Goal: Transaction & Acquisition: Book appointment/travel/reservation

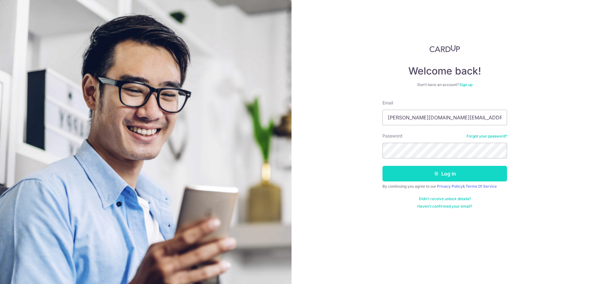
click at [462, 172] on button "Log in" at bounding box center [444, 174] width 125 height 16
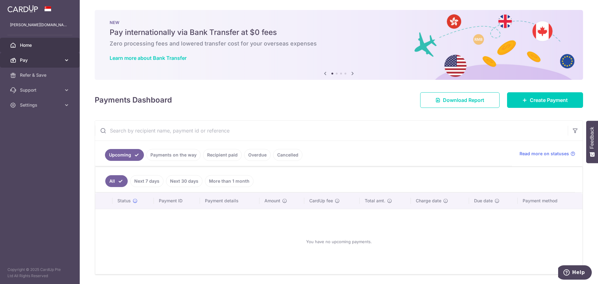
click at [25, 61] on span "Pay" at bounding box center [40, 60] width 41 height 6
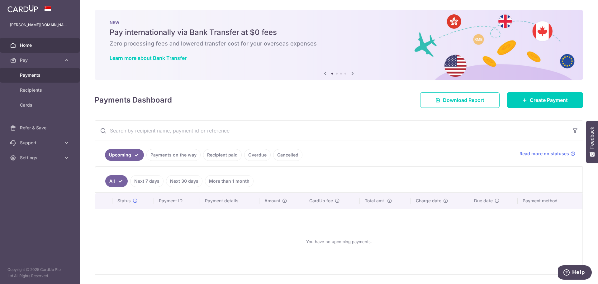
click at [33, 72] on body "jenevieve.foo@gmail.com Home Pay Payments Recipients Cards Refer & Save Support…" at bounding box center [299, 142] width 598 height 284
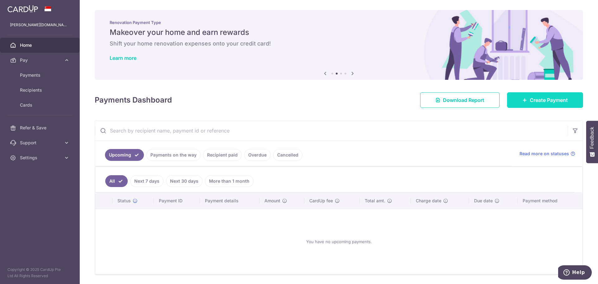
click at [516, 99] on link "Create Payment" at bounding box center [545, 100] width 76 height 16
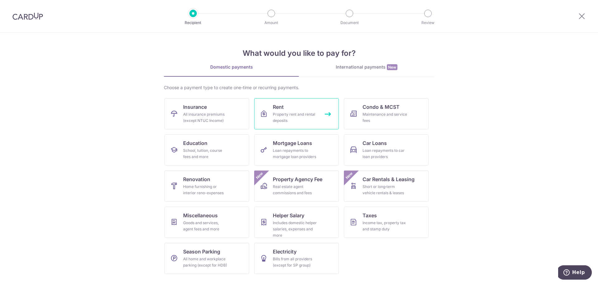
click at [301, 117] on div "Property rent and rental deposits" at bounding box center [295, 117] width 45 height 12
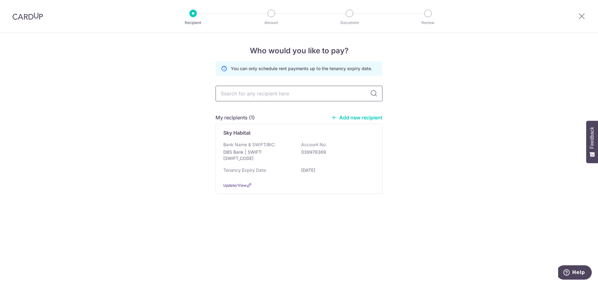
click at [285, 92] on input "text" at bounding box center [298, 94] width 167 height 16
click at [273, 159] on p "DBS Bank | SWIFT: DBSSSGSGXXX" at bounding box center [258, 155] width 70 height 12
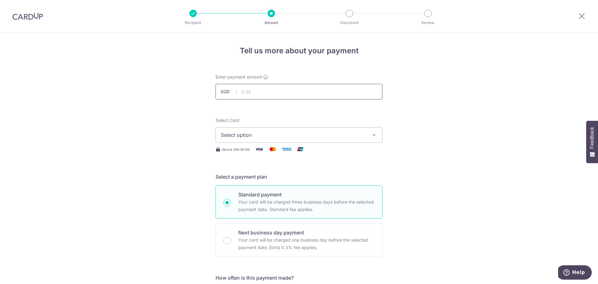
click at [291, 91] on input "text" at bounding box center [298, 92] width 167 height 16
click at [324, 131] on span "Select option" at bounding box center [293, 134] width 145 height 7
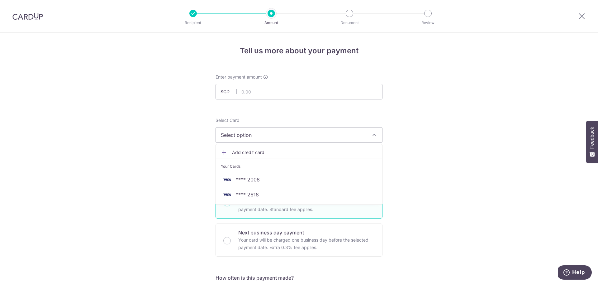
click at [255, 151] on span "Add credit card" at bounding box center [304, 152] width 145 height 6
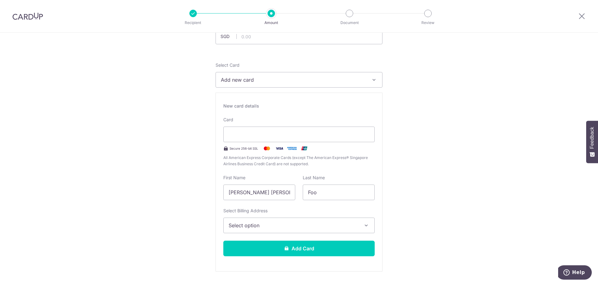
scroll to position [62, 0]
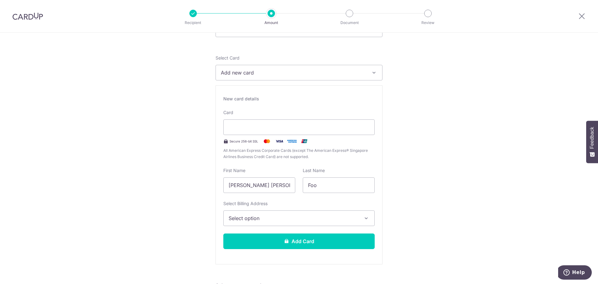
click at [294, 217] on span "Select option" at bounding box center [294, 217] width 130 height 7
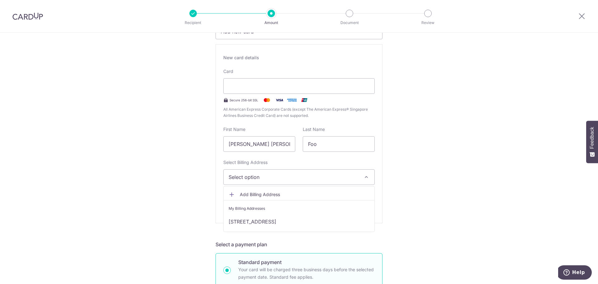
scroll to position [104, 0]
click at [270, 193] on span "Add Billing Address" at bounding box center [305, 194] width 130 height 6
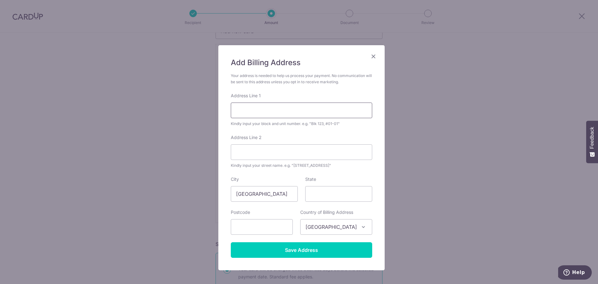
click at [264, 106] on input "Address Line 1" at bounding box center [301, 110] width 141 height 16
type input "7 Bishan Street 15"
type input "#10-09 Sky Habitat"
type input "573908"
click at [321, 194] on input "State" at bounding box center [338, 194] width 67 height 16
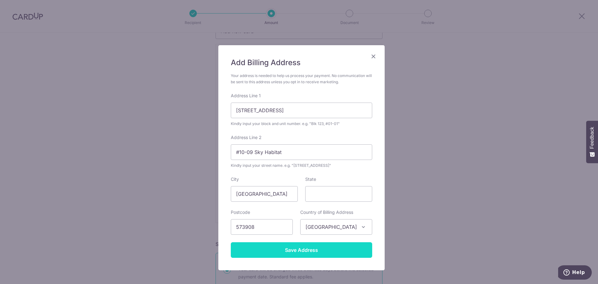
click at [324, 246] on input "Save Address" at bounding box center [301, 250] width 141 height 16
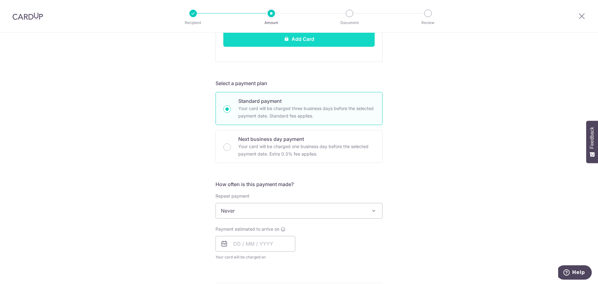
scroll to position [270, 0]
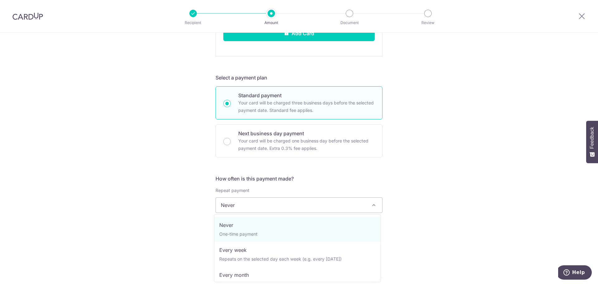
click at [306, 207] on span "Never" at bounding box center [299, 204] width 166 height 15
select select "3"
type input "[DATE]"
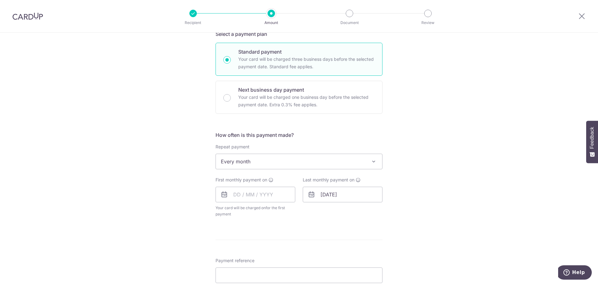
scroll to position [332, 0]
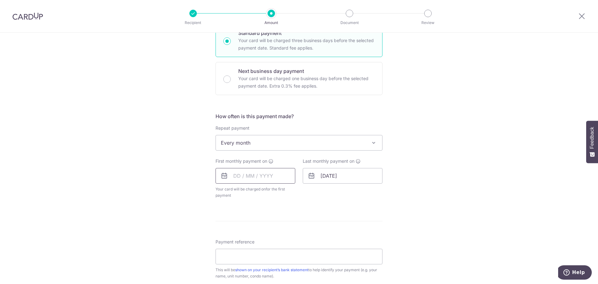
click at [238, 177] on input "text" at bounding box center [255, 176] width 80 height 16
click at [224, 230] on link "7" at bounding box center [228, 232] width 10 height 10
type input "[DATE]"
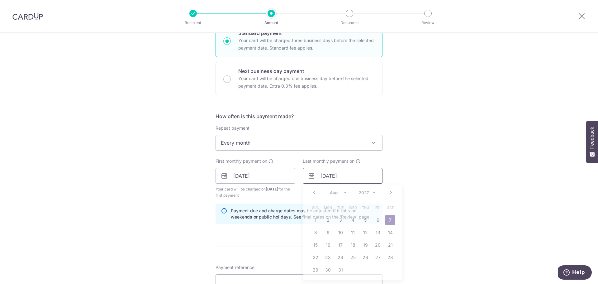
click at [359, 174] on input "[DATE]" at bounding box center [343, 176] width 80 height 16
click at [410, 184] on div "Tell us more about your payment Enter payment amount SGD Select Card Add new ca…" at bounding box center [299, 83] width 598 height 766
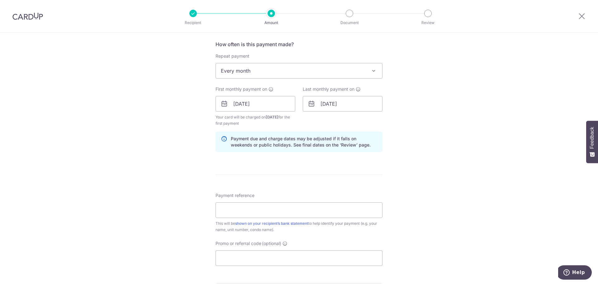
scroll to position [415, 0]
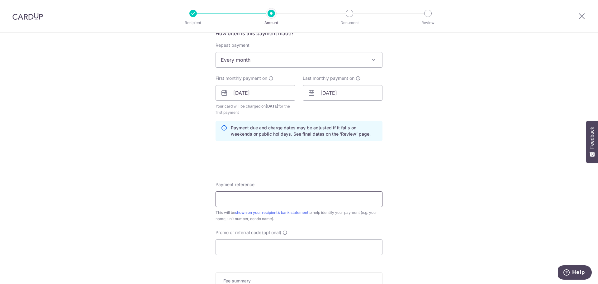
click at [289, 199] on input "Payment reference" at bounding box center [298, 199] width 167 height 16
type input "#10-09"
click at [315, 248] on input "Promo or referral code (optional)" at bounding box center [298, 247] width 167 height 16
paste input "3HOME25R"
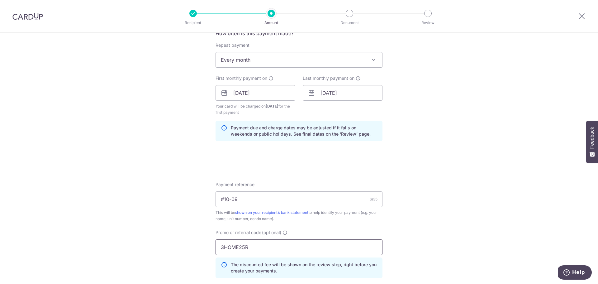
type input "3HOME25R"
click at [421, 208] on div "Tell us more about your payment Enter payment amount SGD Select Card Add new ca…" at bounding box center [299, 15] width 598 height 794
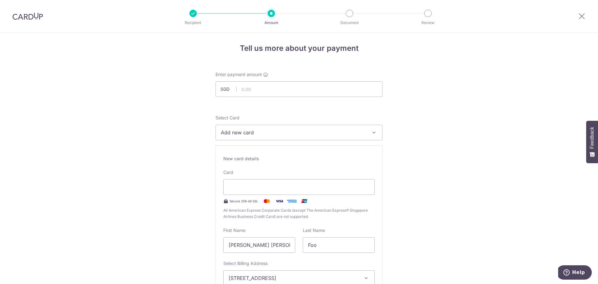
scroll to position [0, 0]
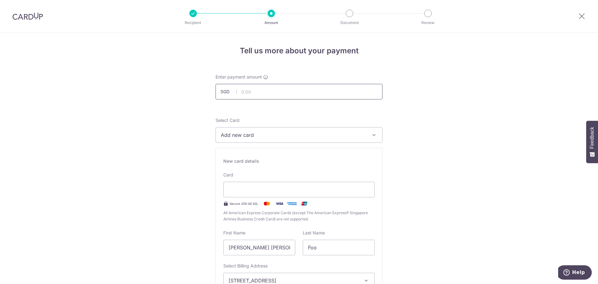
click at [257, 89] on input "text" at bounding box center [298, 92] width 167 height 16
type input "6,400.00"
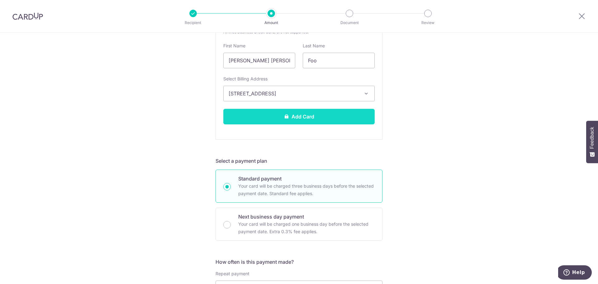
click at [310, 118] on button "Add Card" at bounding box center [298, 117] width 151 height 16
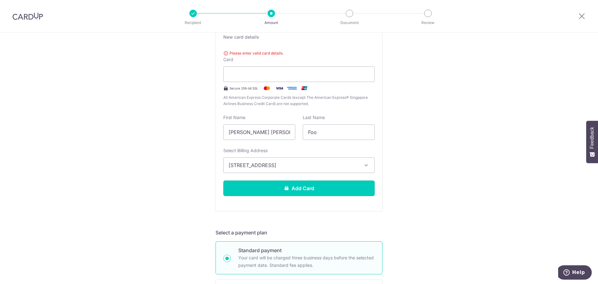
scroll to position [112, 0]
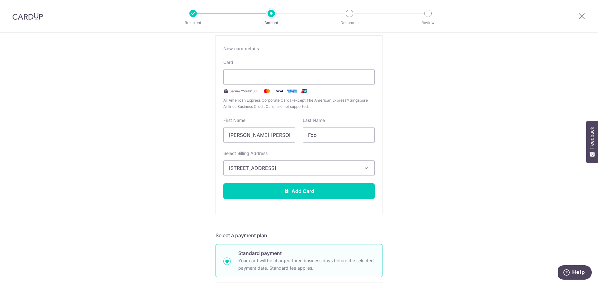
click at [307, 193] on button "Add Card" at bounding box center [298, 191] width 151 height 16
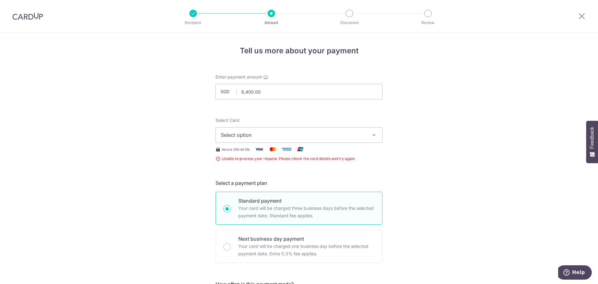
click at [350, 135] on span "Select option" at bounding box center [293, 134] width 145 height 7
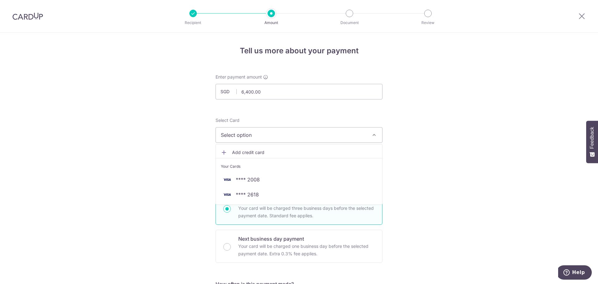
click at [251, 149] on span "Add credit card" at bounding box center [304, 152] width 145 height 6
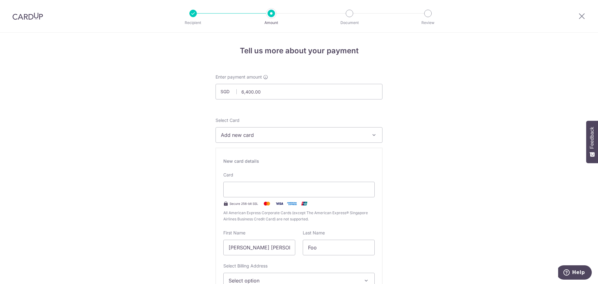
click at [273, 131] on span "Add new card" at bounding box center [293, 134] width 145 height 7
click at [272, 132] on span "Add new card" at bounding box center [293, 134] width 145 height 7
drag, startPoint x: 246, startPoint y: 181, endPoint x: 246, endPoint y: 185, distance: 4.0
click at [246, 183] on div "Card Secure 256-bit SSL All American Express Corporate Cards (except The Americ…" at bounding box center [298, 197] width 151 height 50
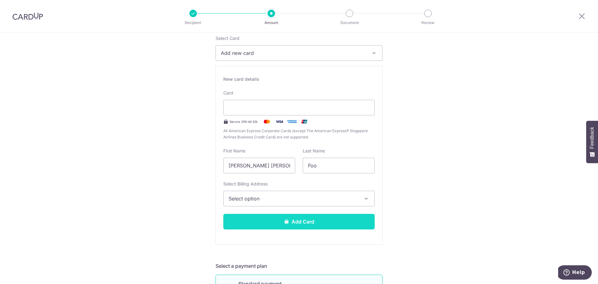
scroll to position [83, 0]
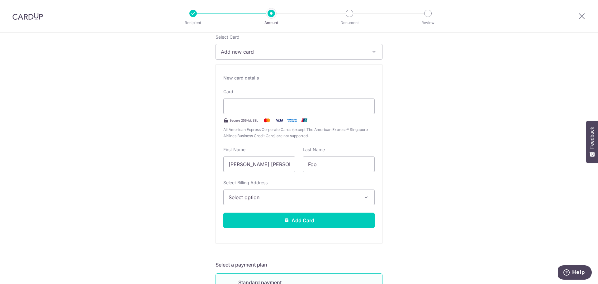
click at [290, 198] on span "Select option" at bounding box center [294, 196] width 130 height 7
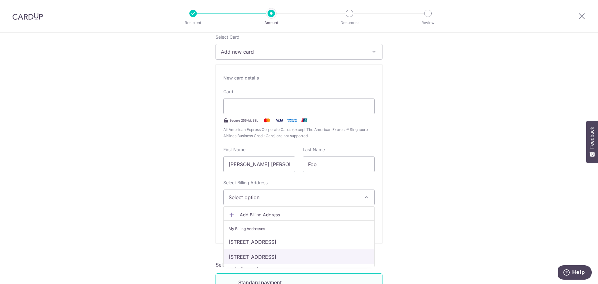
click at [280, 255] on link "[STREET_ADDRESS]" at bounding box center [299, 256] width 151 height 15
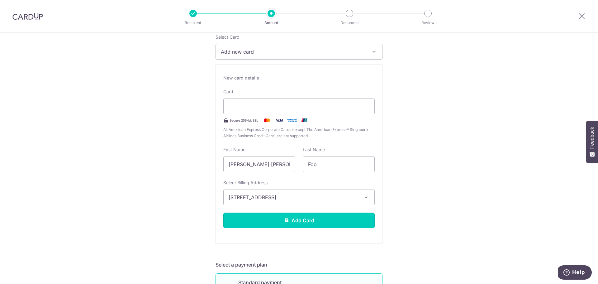
click at [310, 219] on button "Add Card" at bounding box center [298, 220] width 151 height 16
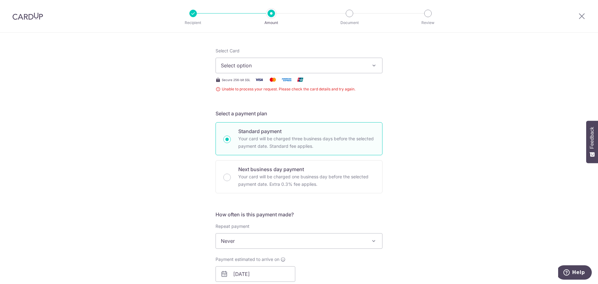
scroll to position [60, 0]
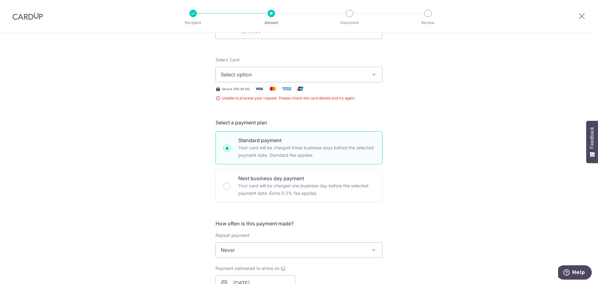
click at [294, 78] on button "Select option" at bounding box center [298, 75] width 167 height 16
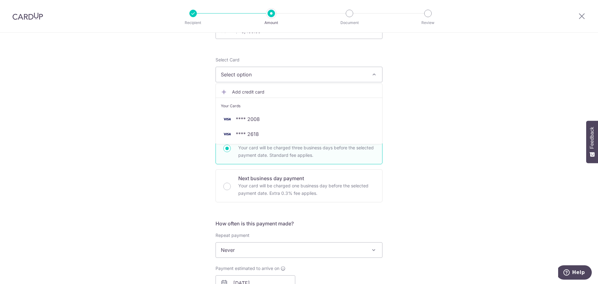
click at [295, 75] on span "Select option" at bounding box center [293, 74] width 145 height 7
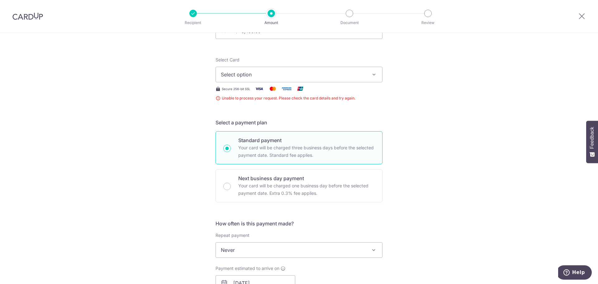
drag, startPoint x: 277, startPoint y: 75, endPoint x: 268, endPoint y: 84, distance: 12.6
click at [276, 75] on span "Select option" at bounding box center [293, 74] width 145 height 7
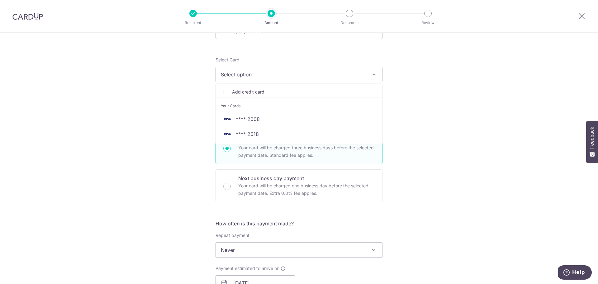
click at [258, 89] on span "Add credit card" at bounding box center [304, 92] width 145 height 6
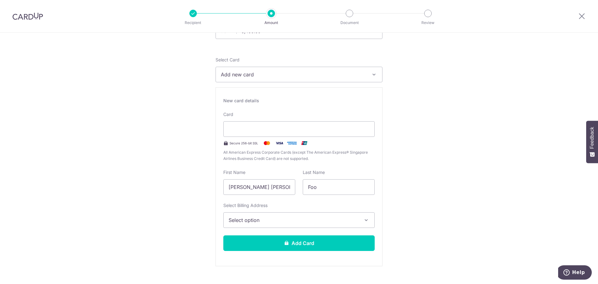
click at [290, 115] on div "Card Secure 256-bit SSL All American Express Corporate Cards (except The Americ…" at bounding box center [298, 136] width 151 height 50
click at [269, 218] on span "Select option" at bounding box center [294, 219] width 130 height 7
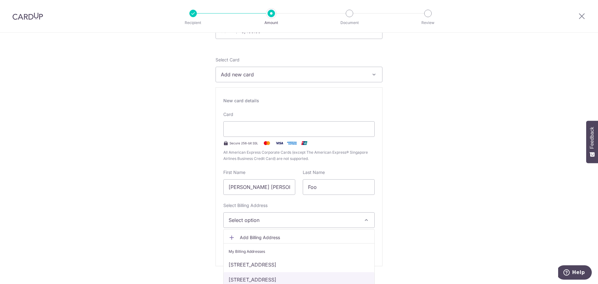
click at [262, 274] on link "[STREET_ADDRESS]" at bounding box center [299, 279] width 151 height 15
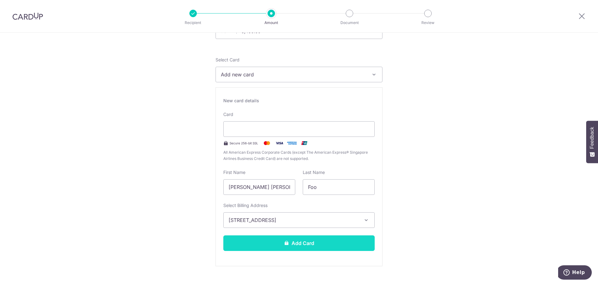
click at [318, 241] on button "Add Card" at bounding box center [298, 243] width 151 height 16
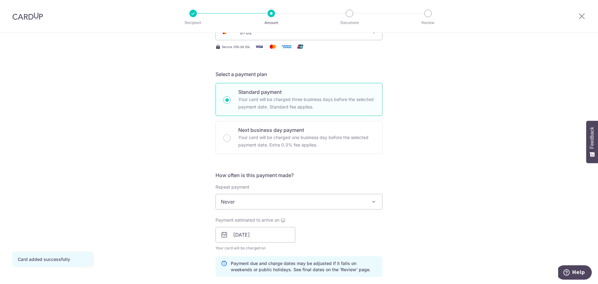
scroll to position [104, 0]
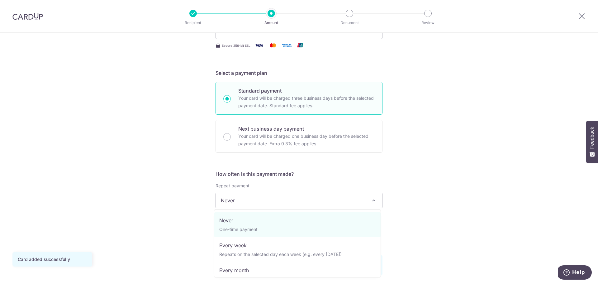
click at [355, 200] on span "Never" at bounding box center [299, 200] width 166 height 15
select select "3"
type input "[DATE]"
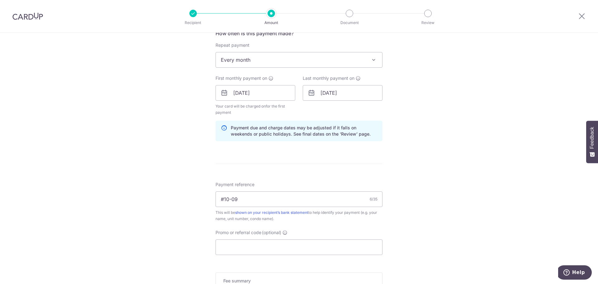
scroll to position [291, 0]
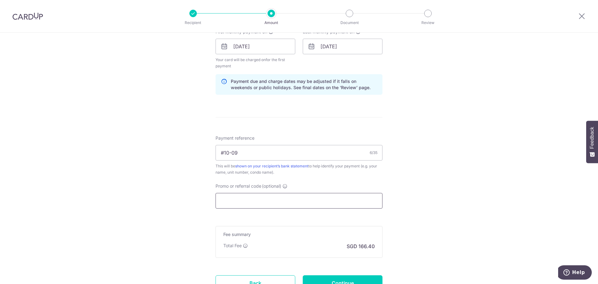
click at [323, 202] on input "Promo or referral code (optional)" at bounding box center [298, 201] width 167 height 16
paste input "3HOME25R"
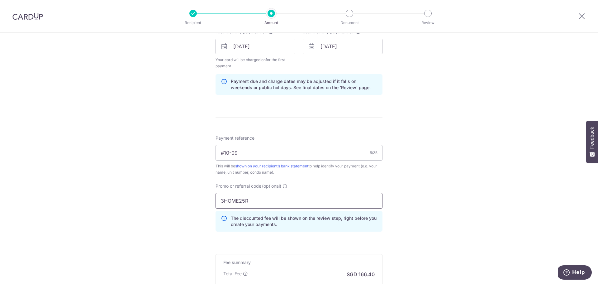
type input "3HOME25R"
click at [389, 192] on div "Tell us more about your payment Enter payment amount SGD 6,400.00 6400.00 Card …" at bounding box center [299, 53] width 598 height 623
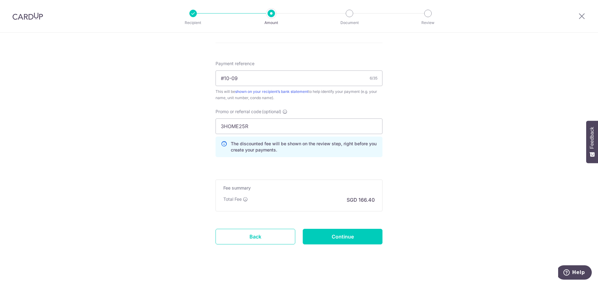
scroll to position [372, 0]
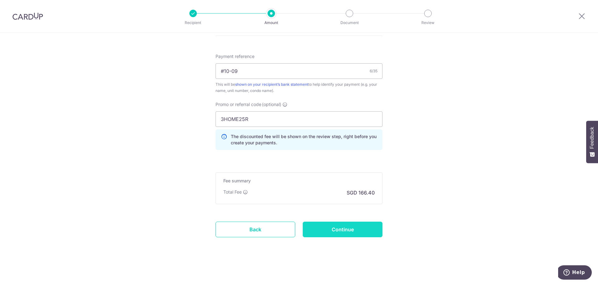
click at [343, 232] on input "Continue" at bounding box center [343, 229] width 80 height 16
type input "Create Schedule"
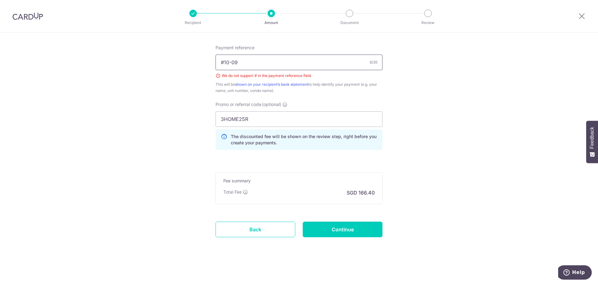
click at [267, 64] on input "#10-09" at bounding box center [298, 62] width 167 height 16
drag, startPoint x: 222, startPoint y: 63, endPoint x: 210, endPoint y: 64, distance: 12.2
type input "Sky Habitat 10-09"
click at [350, 232] on input "Continue" at bounding box center [343, 229] width 80 height 16
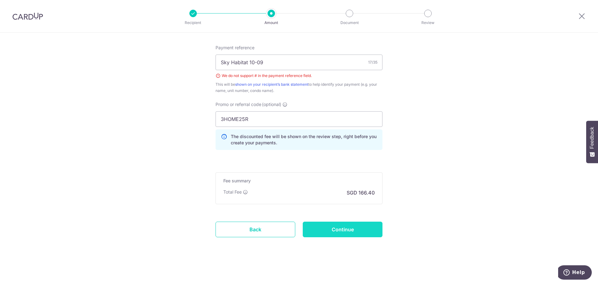
type input "Create Schedule"
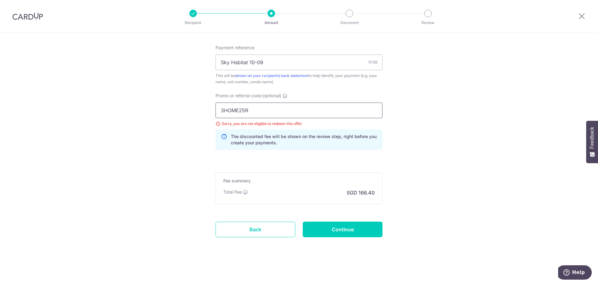
drag, startPoint x: 253, startPoint y: 110, endPoint x: 217, endPoint y: 109, distance: 35.2
click at [217, 109] on input "3HOME25R" at bounding box center [298, 110] width 167 height 16
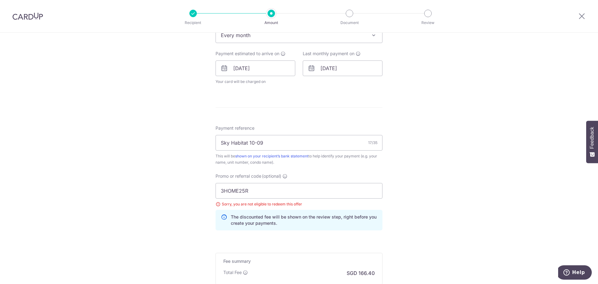
scroll to position [266, 0]
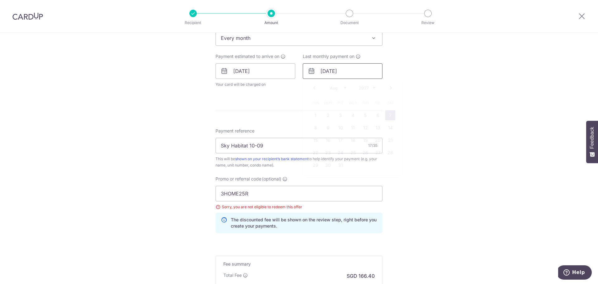
click at [347, 73] on input "07/08/2027" at bounding box center [343, 71] width 80 height 16
click at [341, 88] on select "Jan Feb Mar Apr May Jun Jul Aug Sep Oct Nov Dec" at bounding box center [338, 87] width 17 height 5
click at [368, 85] on select "2025 2026 2027 2028 2029 2030 2031 2032 2033 2034 2035" at bounding box center [367, 87] width 17 height 5
click at [346, 85] on div "Sep Oct Nov Dec 2025 2026 2027 2028 2029 2030 2031 2032 2033 2034 2035" at bounding box center [352, 87] width 45 height 5
click at [343, 88] on select "Sep Oct Nov Dec" at bounding box center [338, 87] width 17 height 5
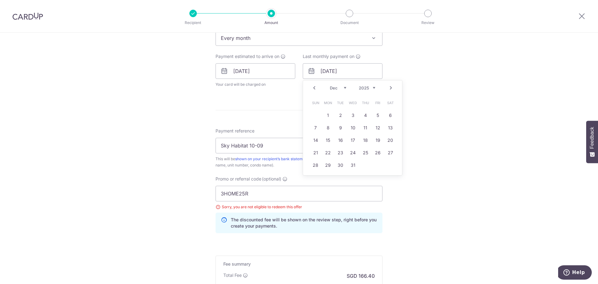
click at [410, 111] on div "Tell us more about your payment Enter payment amount SGD 6,400.00 6400.00 Selec…" at bounding box center [299, 67] width 598 height 600
click at [350, 73] on input "07/08/2027" at bounding box center [343, 71] width 80 height 16
click at [362, 88] on select "2025 2026 2027 2028 2029 2030 2031 2032 2033 2034 2035" at bounding box center [367, 87] width 17 height 5
click at [336, 86] on select "Sep Oct Nov Dec" at bounding box center [338, 87] width 17 height 5
click at [348, 164] on link "31" at bounding box center [353, 165] width 10 height 10
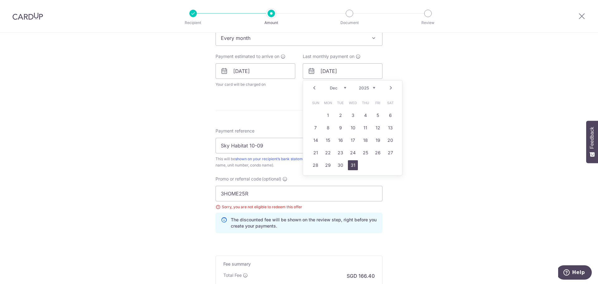
type input "31/12/2025"
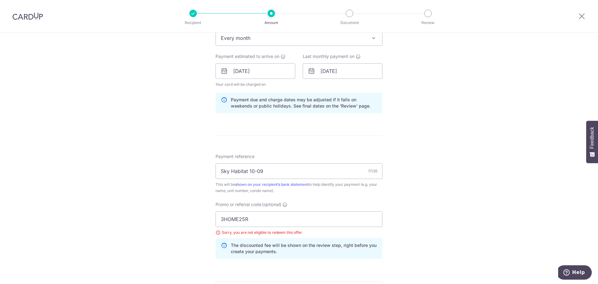
click at [417, 157] on div "Tell us more about your payment Enter payment amount SGD 6,400.00 6400.00 Selec…" at bounding box center [299, 80] width 598 height 626
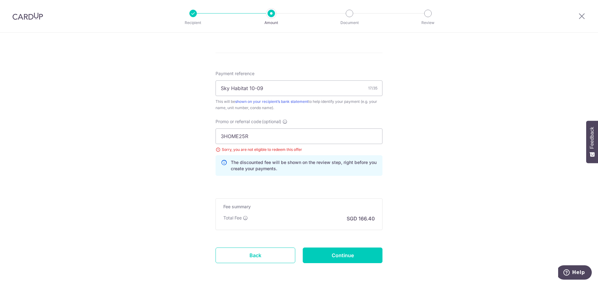
scroll to position [349, 0]
click at [347, 252] on input "Continue" at bounding box center [343, 255] width 80 height 16
type input "Update Schedule"
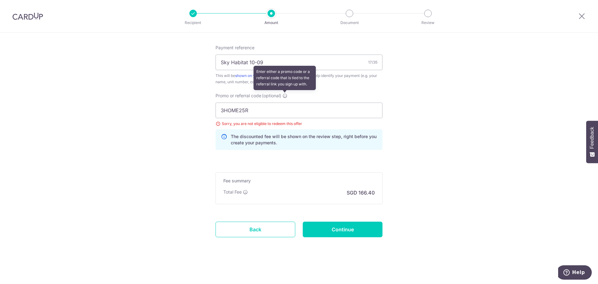
click at [285, 93] on icon at bounding box center [284, 95] width 5 height 5
click at [285, 102] on input "3HOME25R" at bounding box center [298, 110] width 167 height 16
drag, startPoint x: 274, startPoint y: 107, endPoint x: 205, endPoint y: 103, distance: 69.8
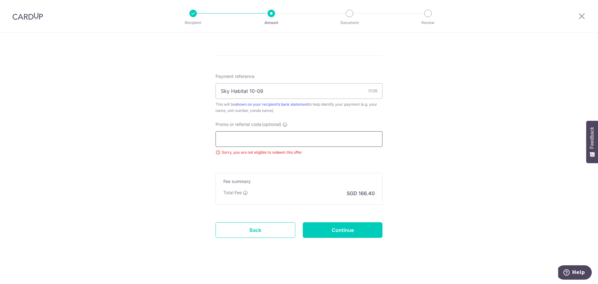
scroll to position [321, 0]
paste input "3HOME25R"
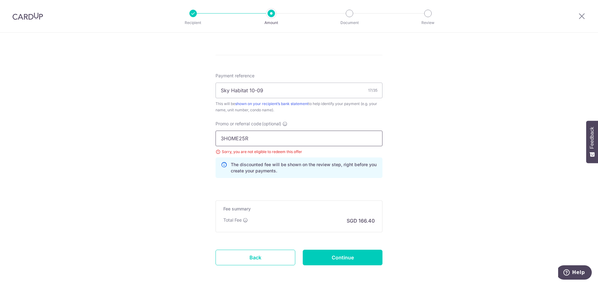
type input "3HOME25R"
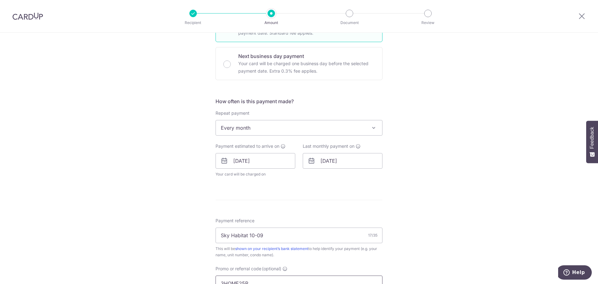
scroll to position [176, 0]
click at [356, 159] on input "31/12/2025" at bounding box center [343, 162] width 80 height 16
click at [361, 242] on link "25" at bounding box center [365, 243] width 10 height 10
type input "[DATE]"
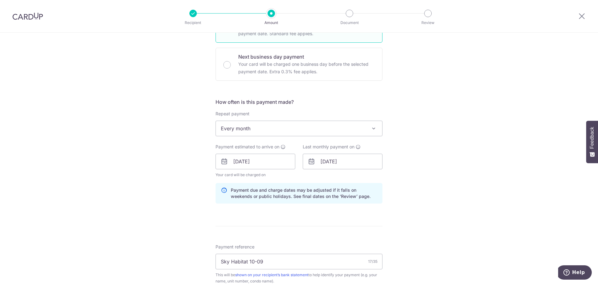
click at [429, 219] on div "Tell us more about your payment Enter payment amount SGD 6,400.00 6400.00 Selec…" at bounding box center [299, 170] width 598 height 626
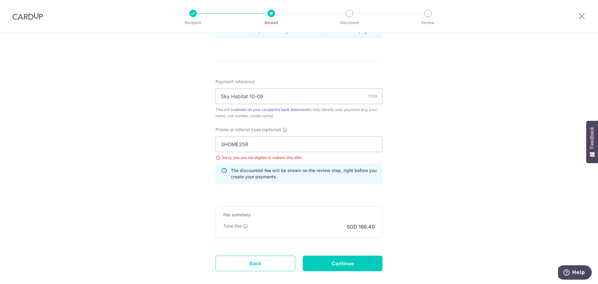
scroll to position [362, 0]
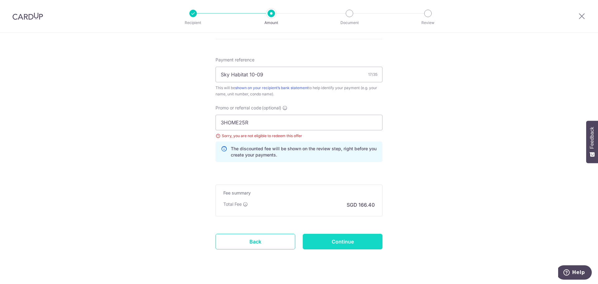
click at [348, 241] on input "Continue" at bounding box center [343, 242] width 80 height 16
type input "Update Schedule"
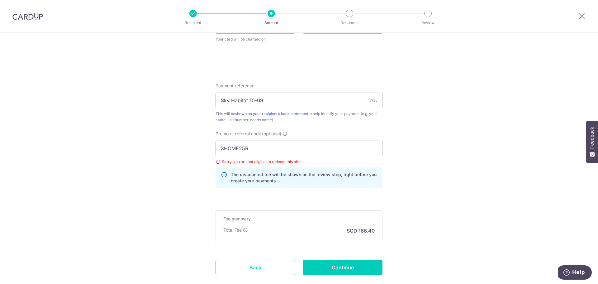
scroll to position [349, 0]
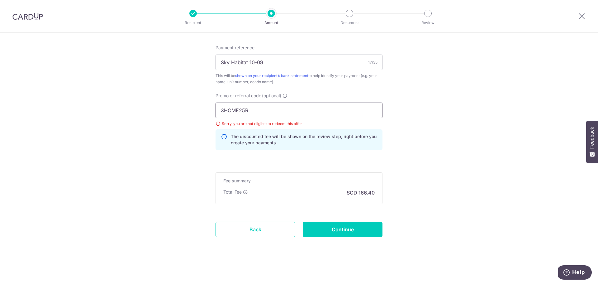
drag, startPoint x: 269, startPoint y: 111, endPoint x: 182, endPoint y: 115, distance: 87.6
paste input "SAVERENT179"
type input "SAVERENT179"
click at [338, 232] on input "Continue" at bounding box center [343, 229] width 80 height 16
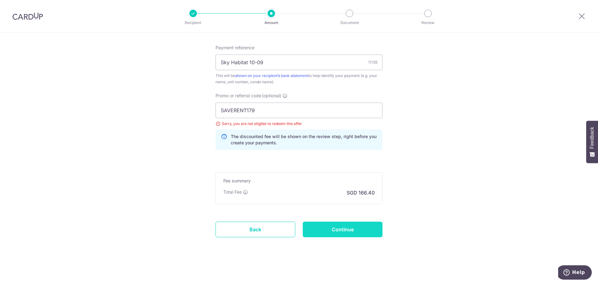
type input "Update Schedule"
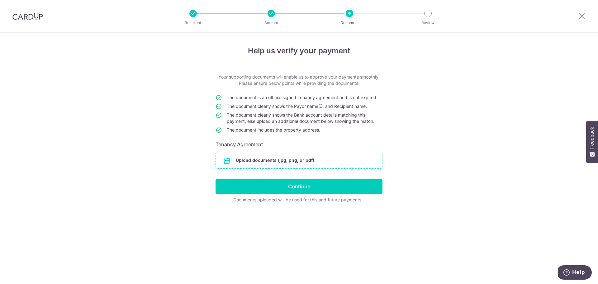
click at [269, 161] on input "file" at bounding box center [299, 160] width 166 height 16
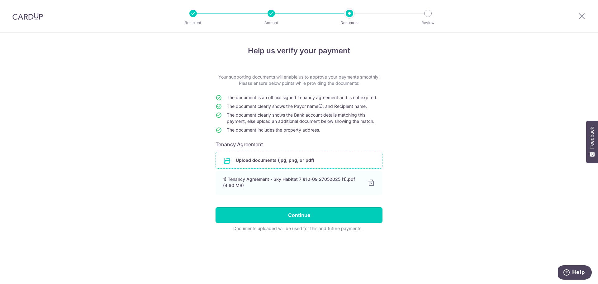
click at [323, 211] on input "Continue" at bounding box center [298, 215] width 167 height 16
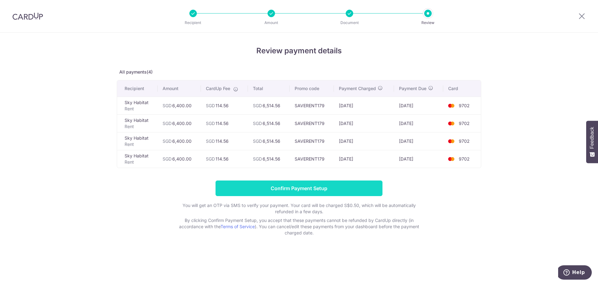
click at [318, 188] on input "Confirm Payment Setup" at bounding box center [298, 188] width 167 height 16
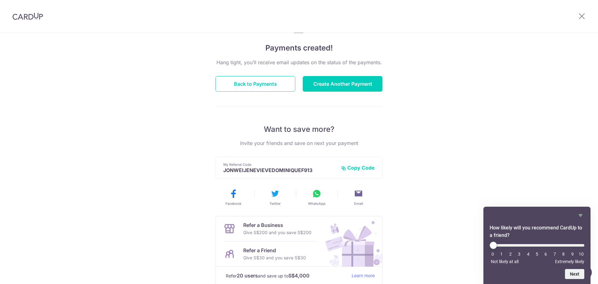
scroll to position [82, 0]
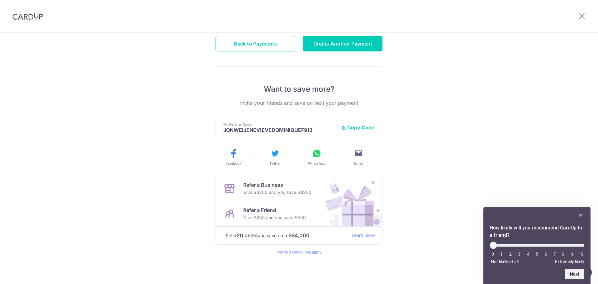
click at [538, 149] on div "Payments created! Hang tight, you’ll receive email updates on the status of the…" at bounding box center [299, 117] width 598 height 333
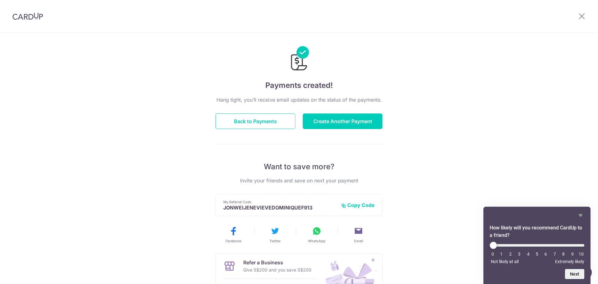
scroll to position [0, 0]
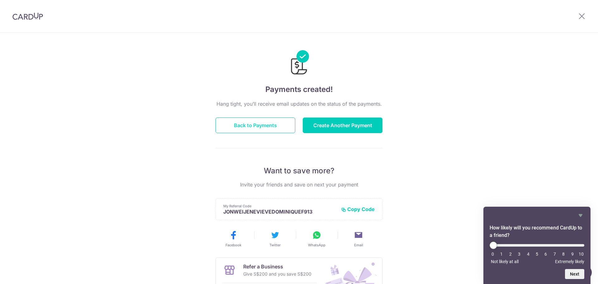
click at [266, 132] on button "Back to Payments" at bounding box center [255, 125] width 80 height 16
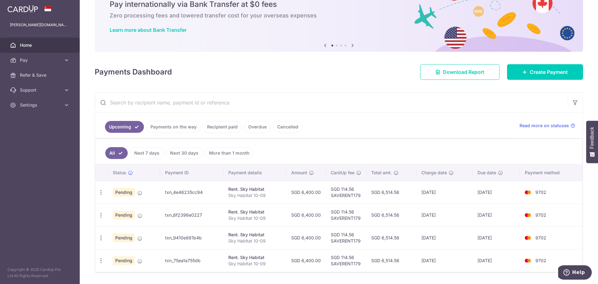
scroll to position [21, 0]
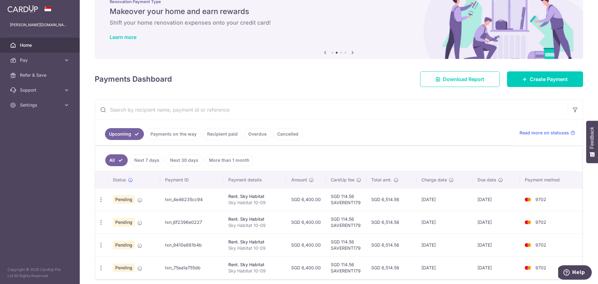
click at [370, 94] on div "× Pause Schedule Pause all future payments in this series Pause just this one p…" at bounding box center [339, 142] width 518 height 284
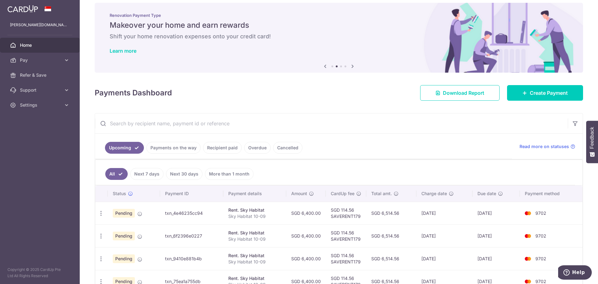
scroll to position [0, 0]
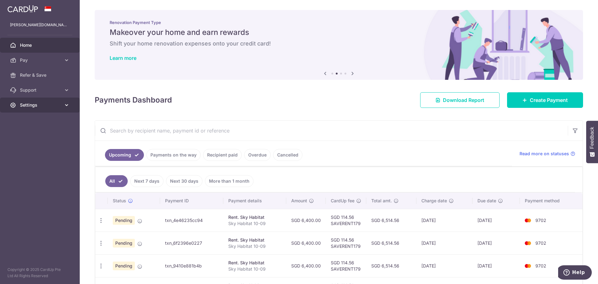
click at [62, 104] on link "Settings" at bounding box center [40, 104] width 80 height 15
click at [29, 134] on span "Logout" at bounding box center [40, 135] width 41 height 6
